Goal: Task Accomplishment & Management: Complete application form

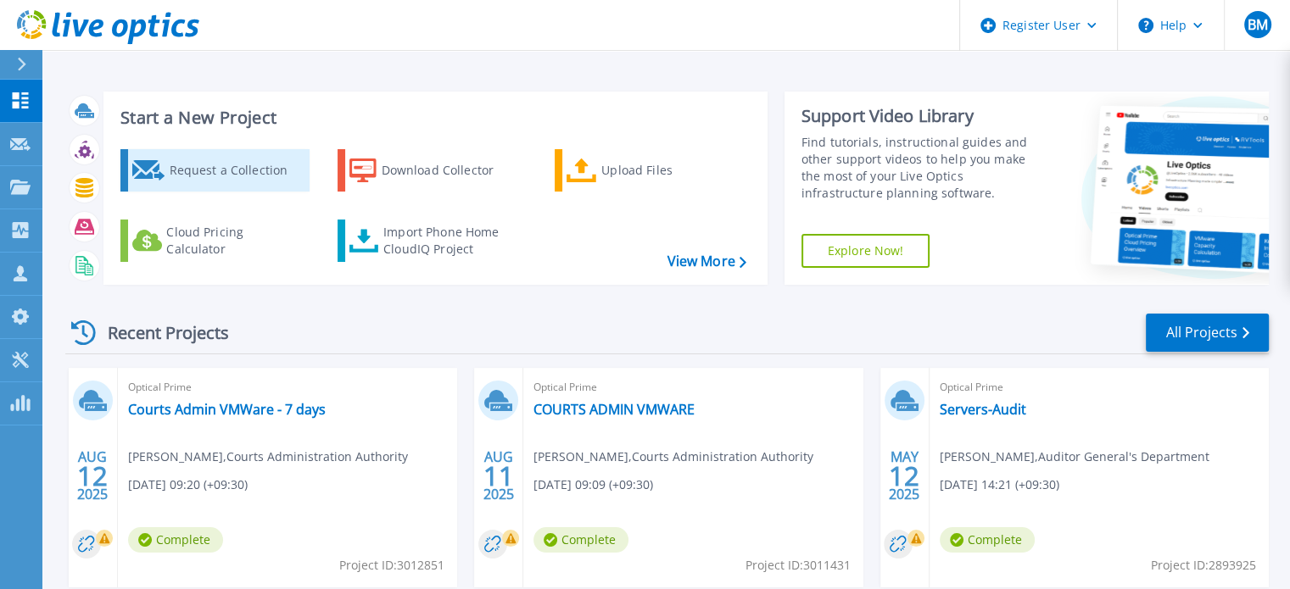
click at [191, 170] on div "Request a Collection" at bounding box center [237, 171] width 136 height 34
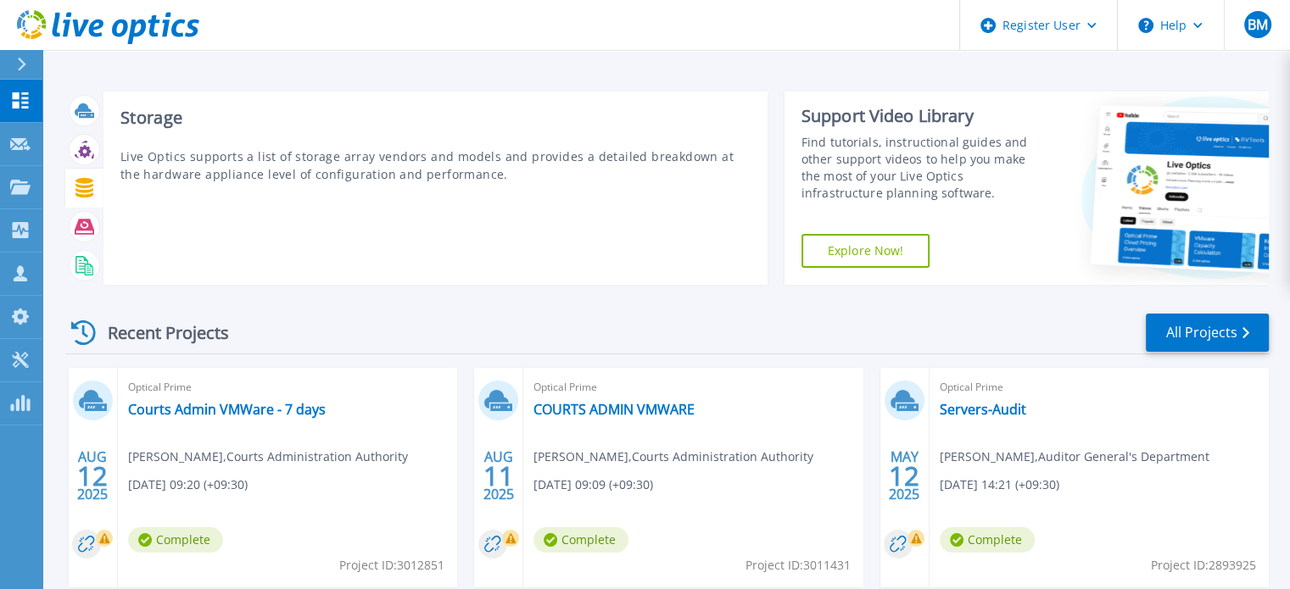
click at [82, 182] on icon at bounding box center [84, 188] width 18 height 20
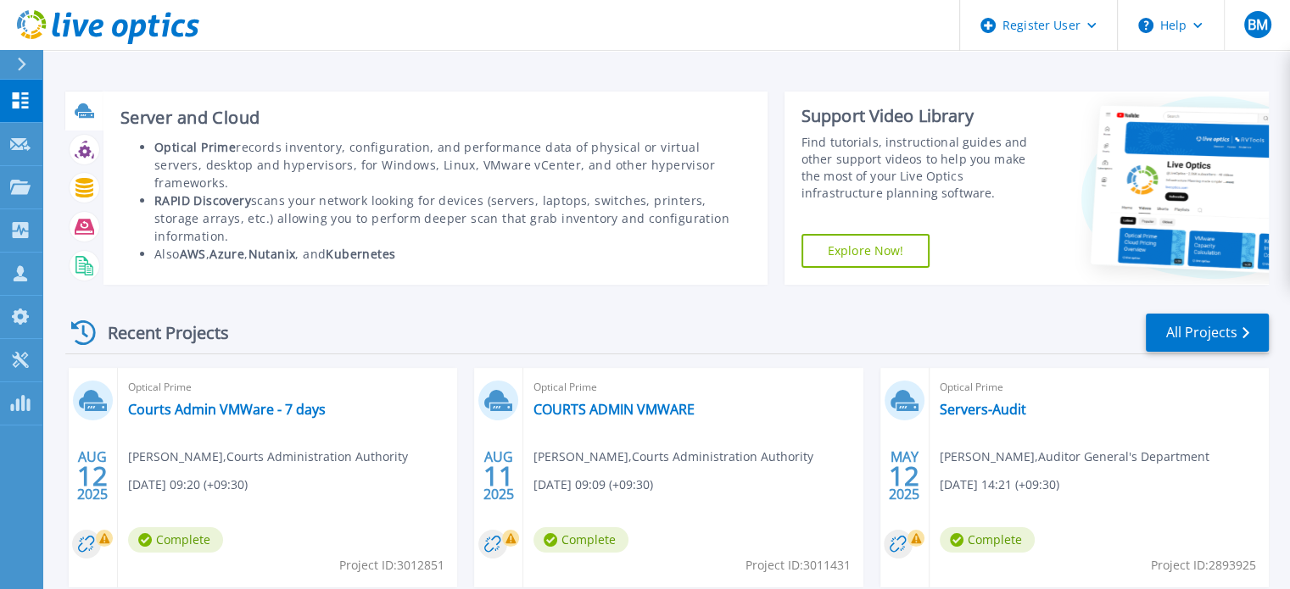
click at [94, 108] on div at bounding box center [85, 111] width 30 height 30
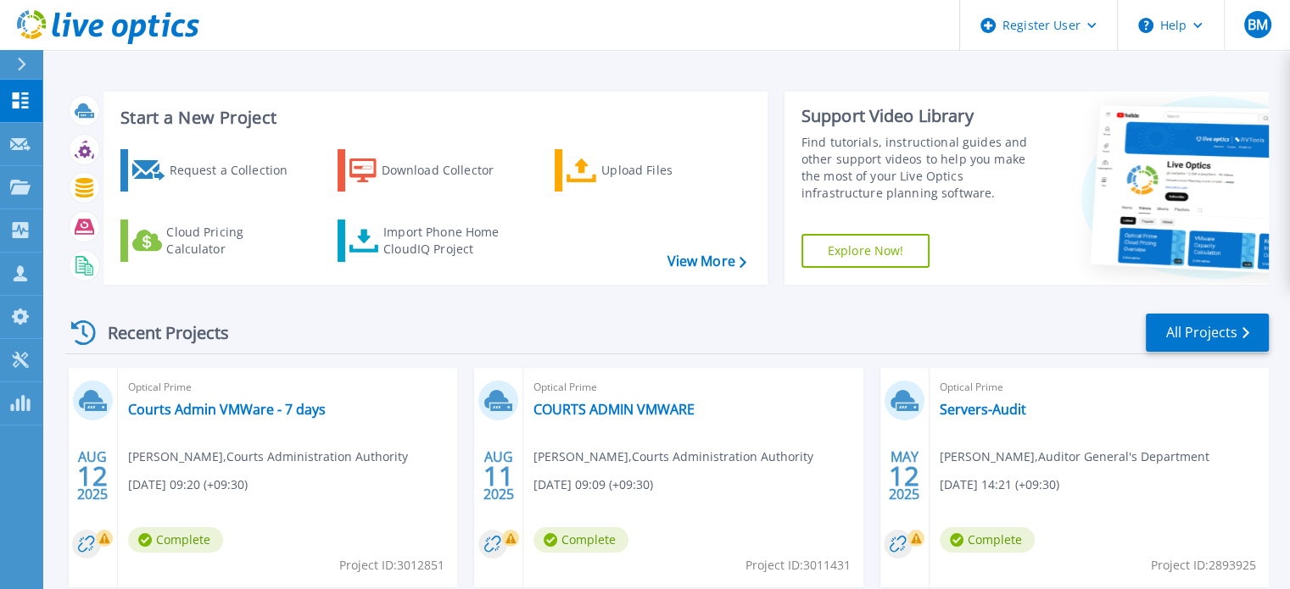
click at [30, 23] on icon at bounding box center [108, 27] width 182 height 35
click at [189, 162] on div "Request a Collection" at bounding box center [237, 171] width 136 height 34
click at [718, 260] on link "View More" at bounding box center [706, 262] width 79 height 16
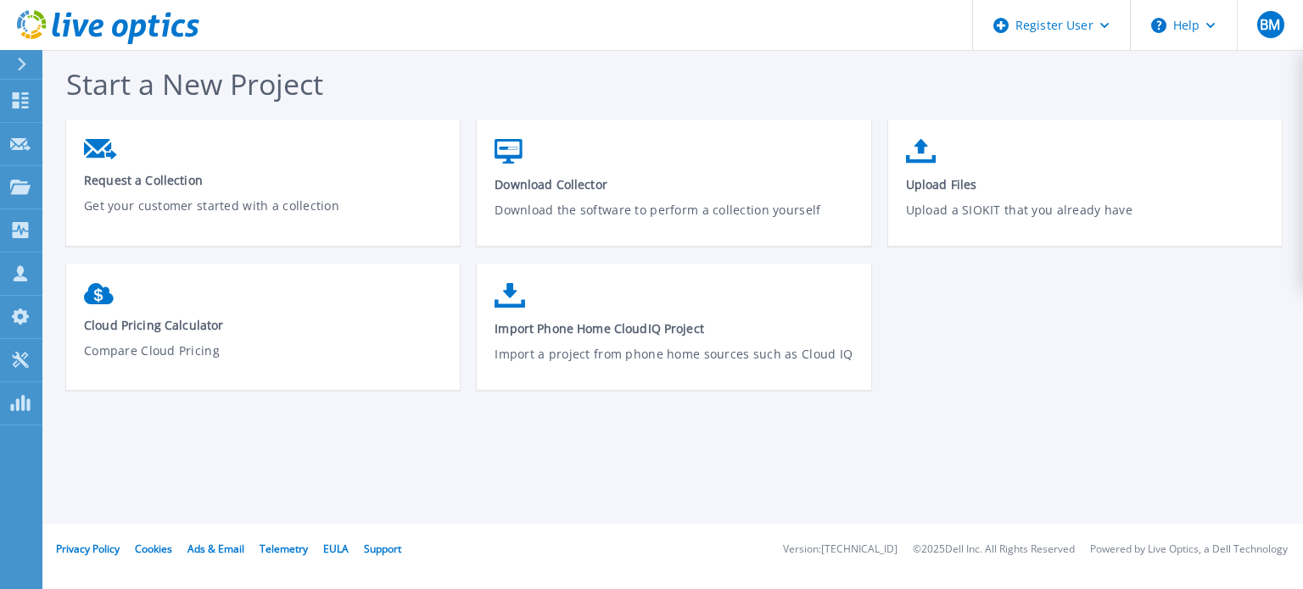
click at [200, 111] on div "Start a New Project Request a Collection Get your customer started with a colle…" at bounding box center [682, 235] width 1232 height 343
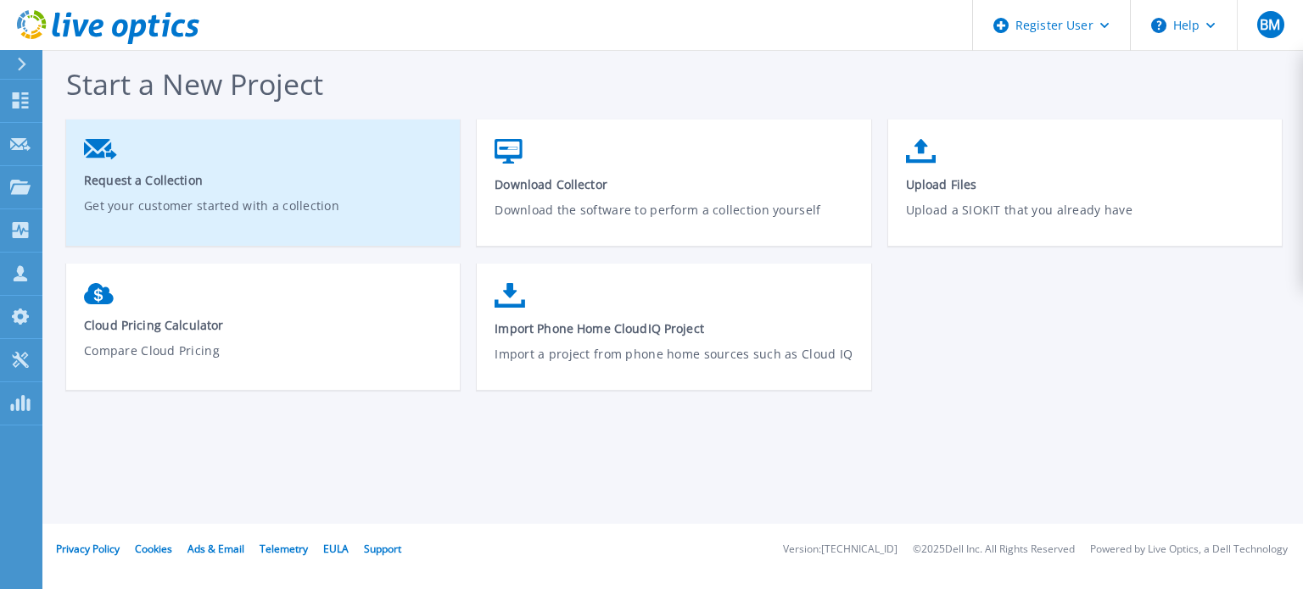
click at [202, 147] on link "Request a Collection Get your customer started with a collection" at bounding box center [263, 189] width 394 height 117
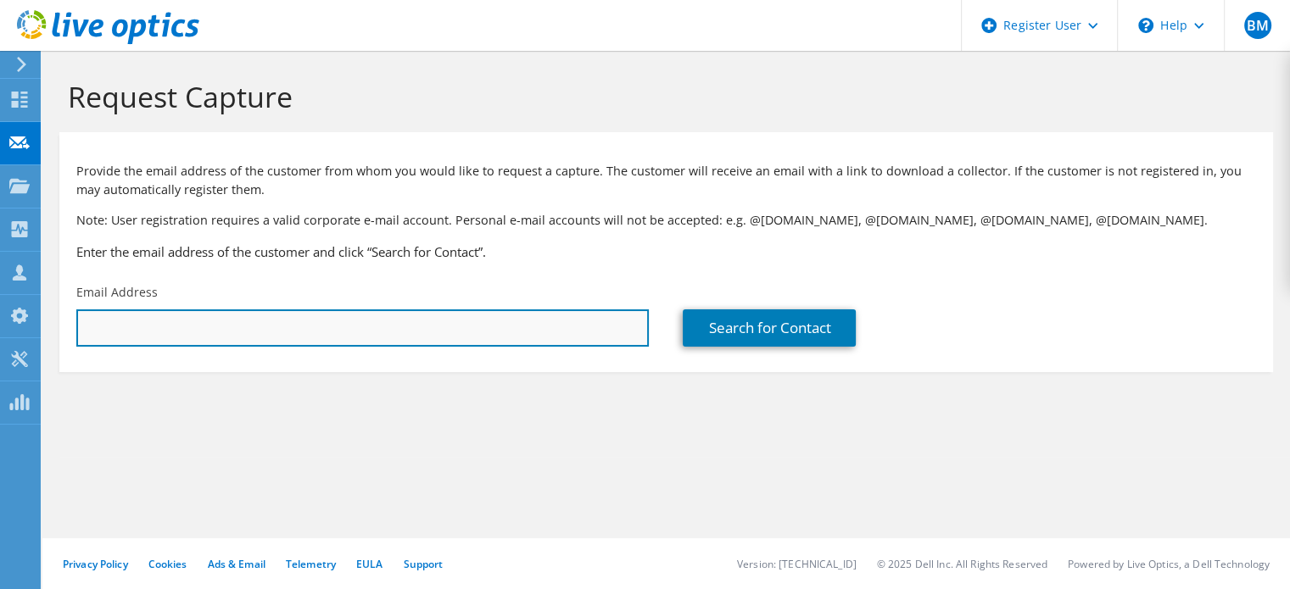
click at [251, 319] on input "text" at bounding box center [362, 328] width 572 height 37
type input "[PERSON_NAME][EMAIL_ADDRESS][PERSON_NAME][DOMAIN_NAME]"
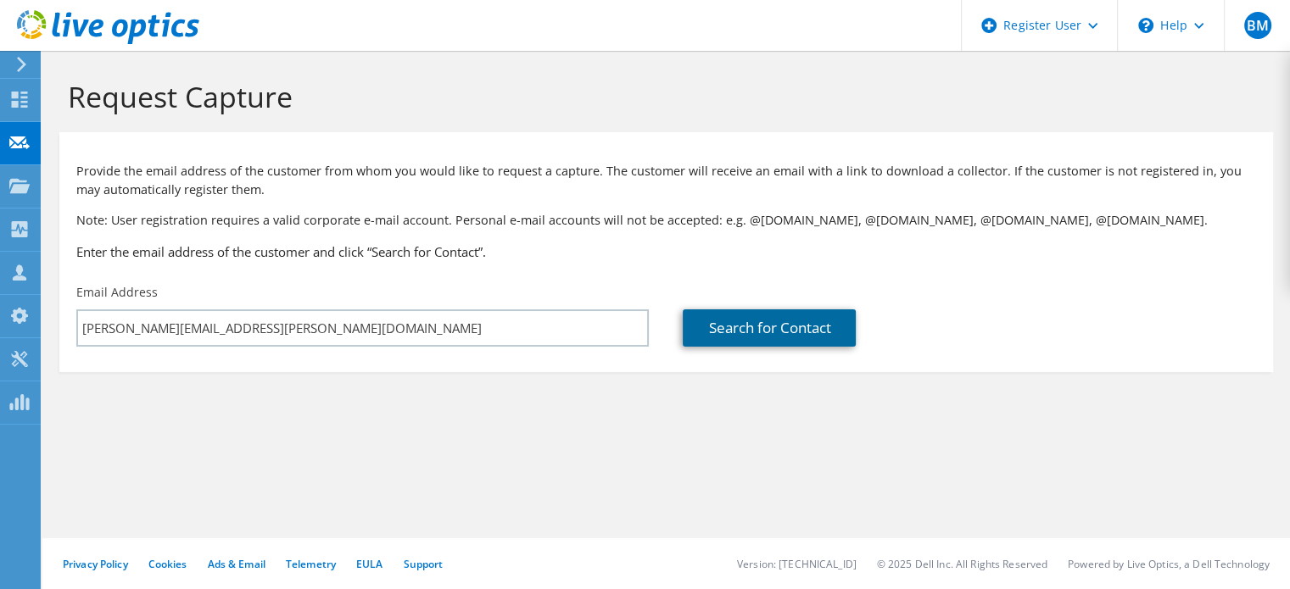
click at [757, 332] on link "Search for Contact" at bounding box center [769, 328] width 173 height 37
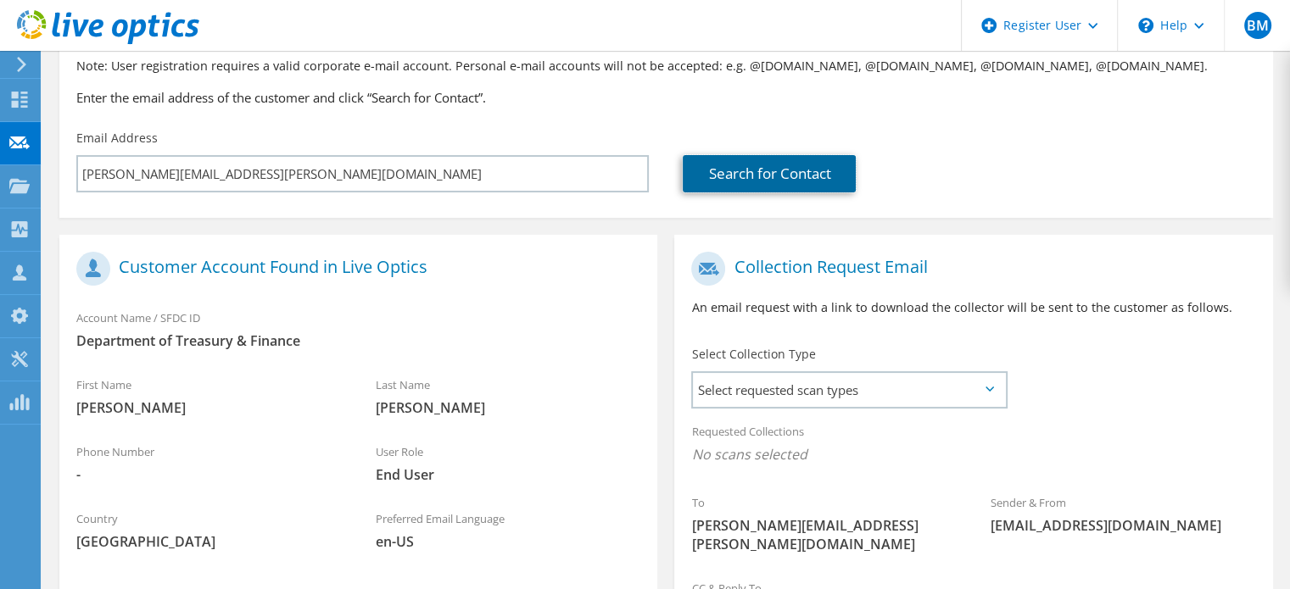
scroll to position [339, 0]
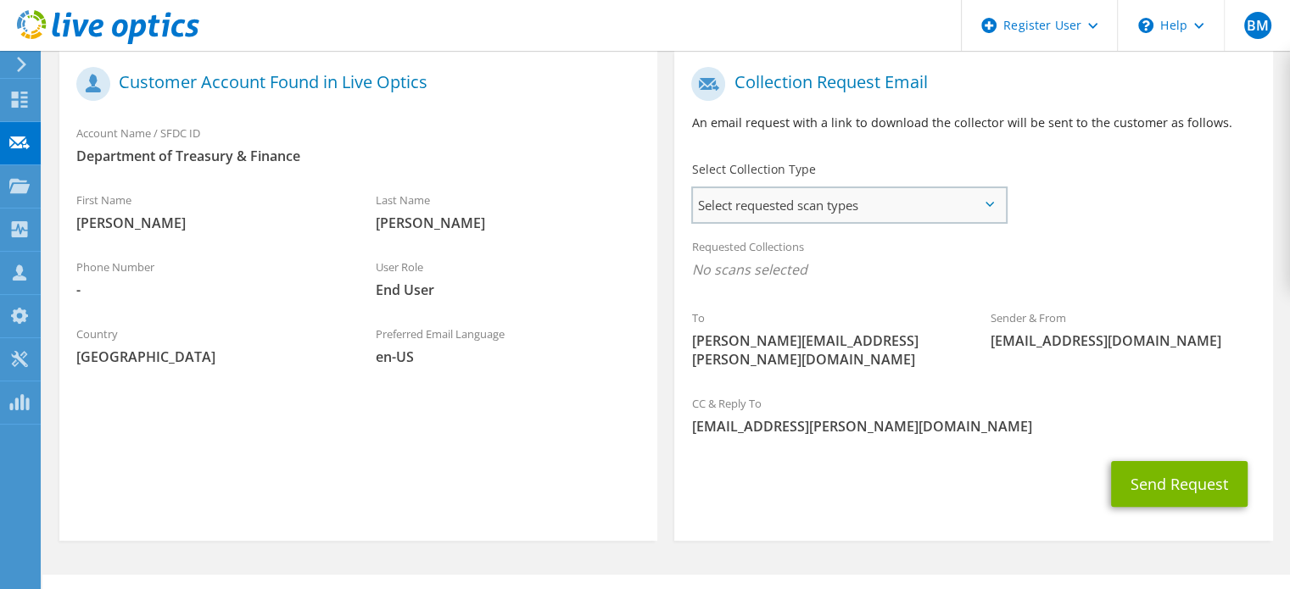
click at [950, 200] on span "Select requested scan types" at bounding box center [849, 205] width 312 height 34
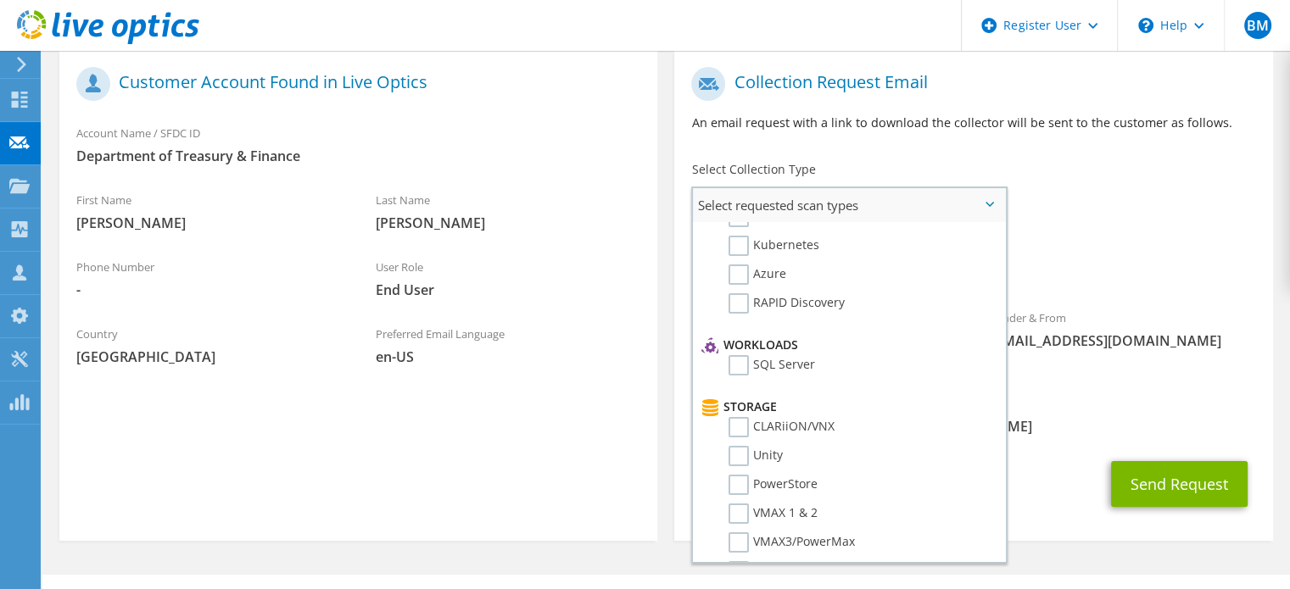
scroll to position [0, 0]
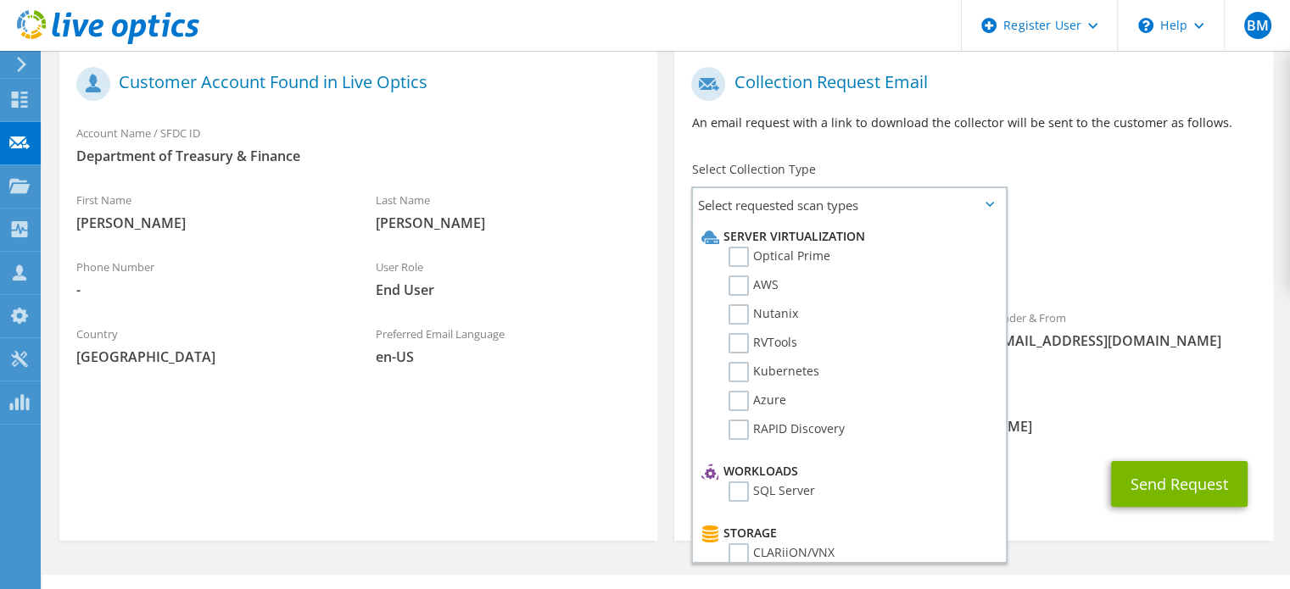
click at [327, 457] on section "Customer Account Found in Live Optics Account Name / SFDC ID Department of Trea…" at bounding box center [358, 295] width 598 height 491
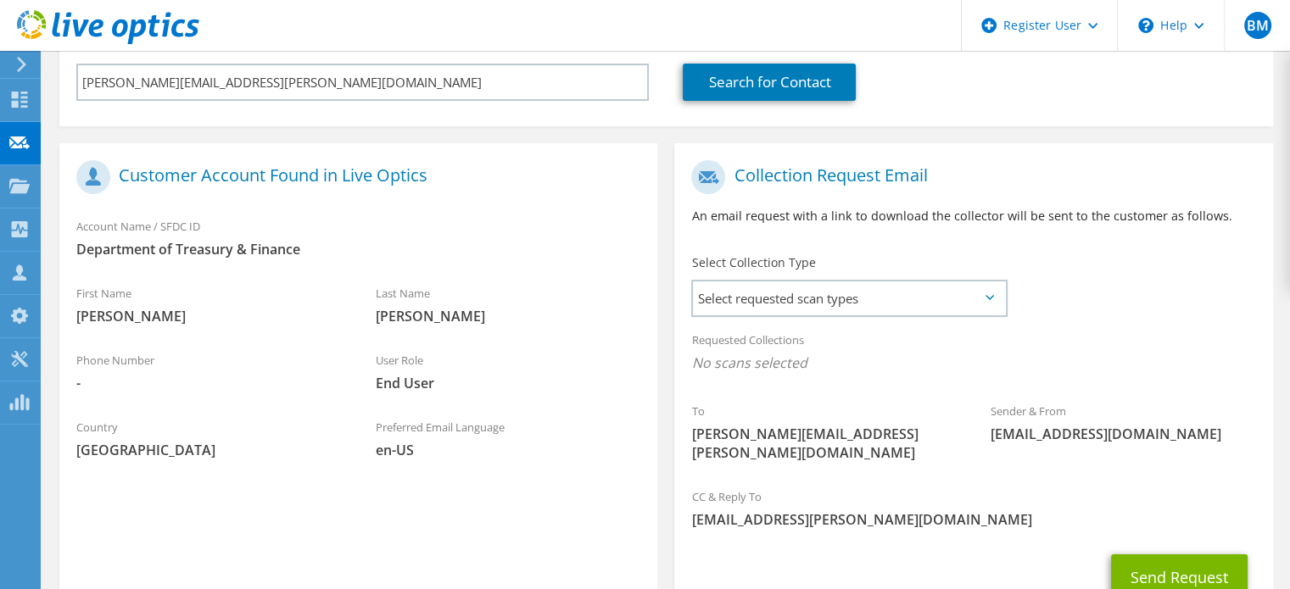
scroll to position [339, 0]
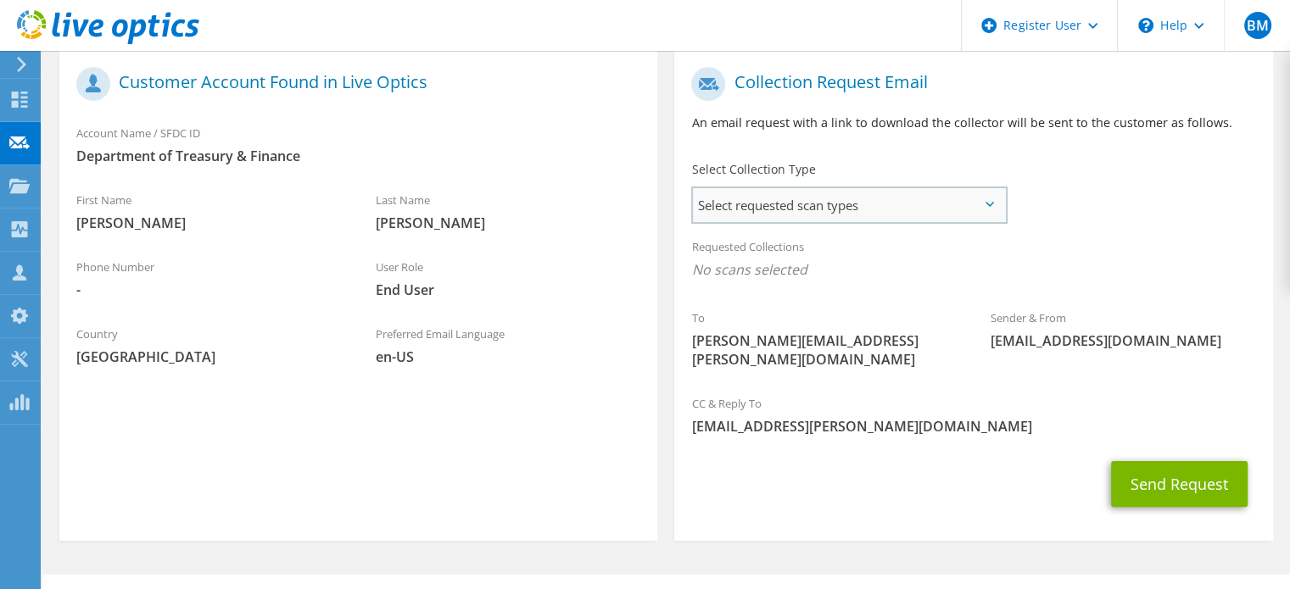
click at [942, 199] on span "Select requested scan types" at bounding box center [849, 205] width 312 height 34
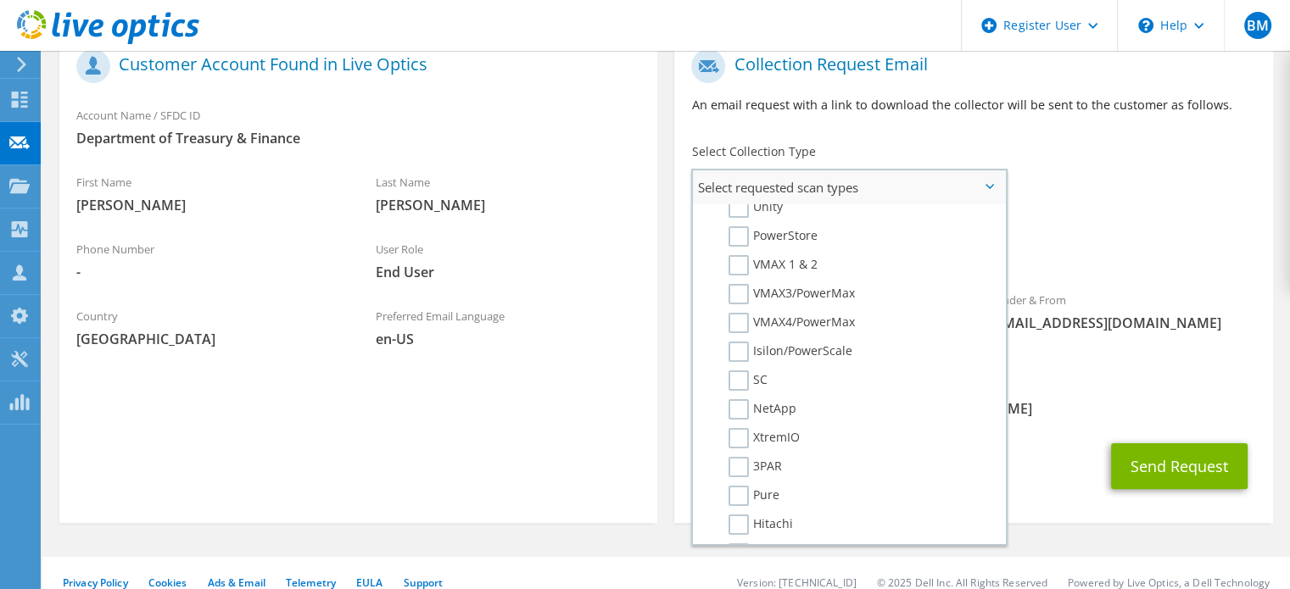
scroll to position [388, 0]
